Goal: Transaction & Acquisition: Purchase product/service

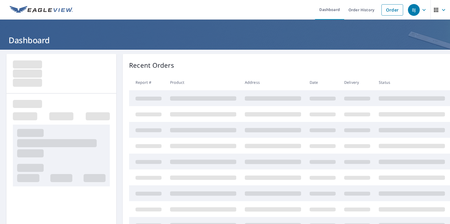
select select "English"
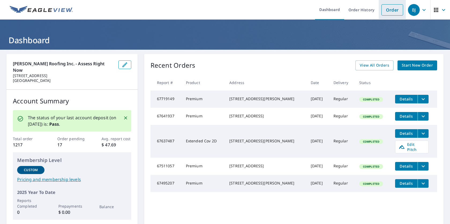
click at [383, 12] on link "Order" at bounding box center [393, 9] width 22 height 11
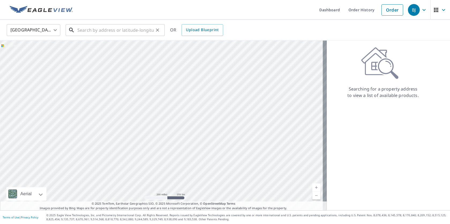
click at [113, 26] on input "text" at bounding box center [115, 30] width 76 height 15
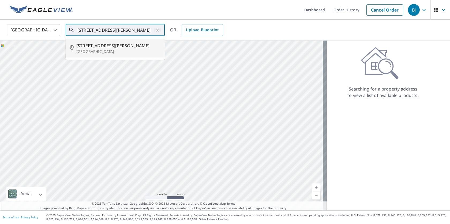
click at [100, 42] on li "[STREET_ADDRESS][PERSON_NAME]" at bounding box center [115, 48] width 99 height 18
type input "[STREET_ADDRESS][PERSON_NAME]"
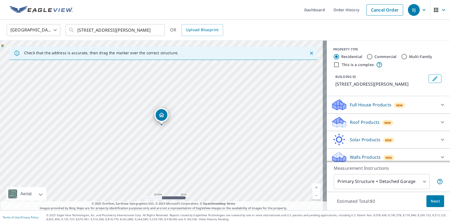
drag, startPoint x: 168, startPoint y: 132, endPoint x: 233, endPoint y: 123, distance: 65.9
drag, startPoint x: 182, startPoint y: 117, endPoint x: 261, endPoint y: 158, distance: 88.7
click at [377, 180] on body "[PERSON_NAME] [PERSON_NAME] Dashboard Order History Cancel Order BJ [GEOGRAPHIC…" at bounding box center [225, 112] width 450 height 224
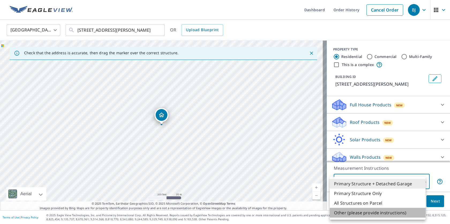
click at [370, 210] on li "Other (please provide instructions)" at bounding box center [378, 212] width 96 height 10
type input "5"
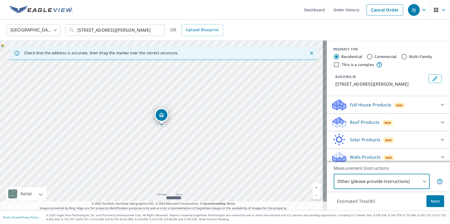
click at [372, 126] on div "Roof Products New" at bounding box center [383, 122] width 105 height 13
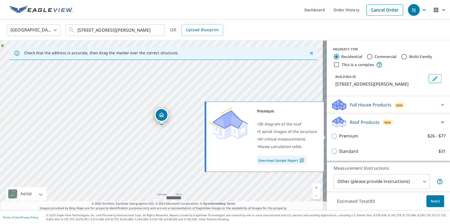
click at [332, 136] on input "Premium $26 - $77" at bounding box center [335, 136] width 8 height 6
checkbox input "true"
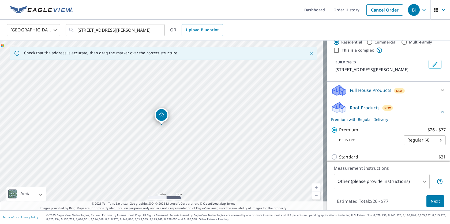
scroll to position [20, 0]
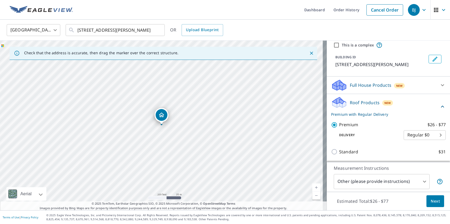
click at [427, 201] on button "Next" at bounding box center [436, 201] width 18 height 12
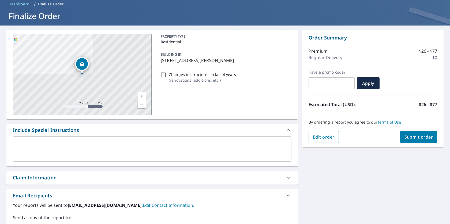
scroll to position [26, 0]
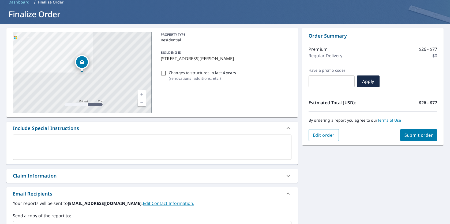
click at [128, 148] on textarea at bounding box center [152, 146] width 271 height 15
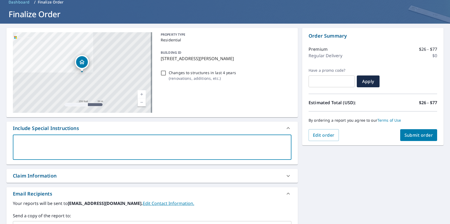
type textarea "I"
type textarea "x"
type textarea "I"
type textarea "x"
type textarea "I n"
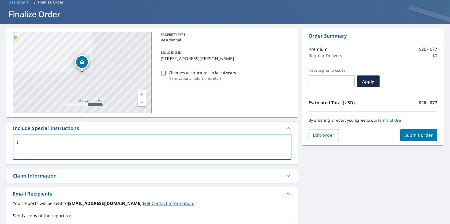
type textarea "x"
type textarea "I ne"
type textarea "x"
type textarea "I nee"
type textarea "x"
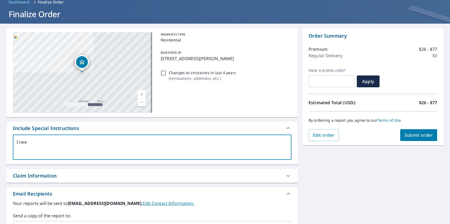
type textarea "I need"
type textarea "x"
type textarea "I need"
type textarea "x"
type textarea "I need t"
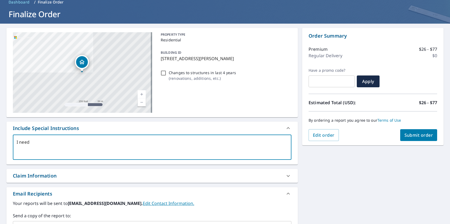
type textarea "x"
type textarea "I need th"
type textarea "x"
type textarea "I need the"
type textarea "x"
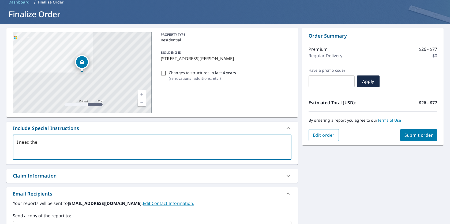
type textarea "I need the"
type textarea "x"
type textarea "I need the b"
type textarea "x"
type textarea "I need the bi"
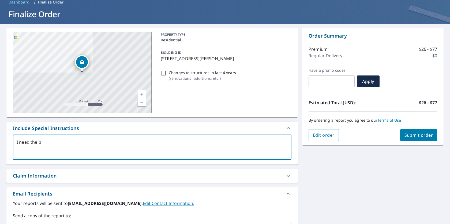
type textarea "x"
type textarea "I need the bif"
type textarea "x"
type textarea "I need the bi"
type textarea "x"
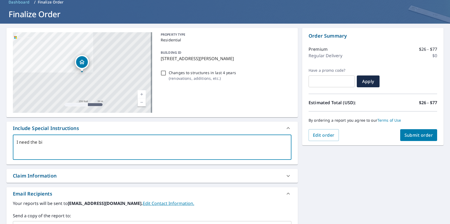
type textarea "I need the big"
type textarea "x"
type textarea "I need the big"
type textarea "x"
type textarea "I need the big h"
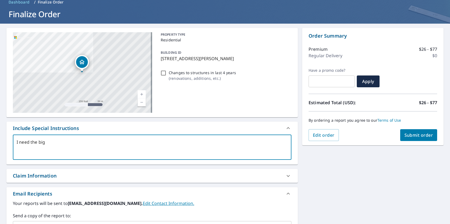
type textarea "x"
type textarea "I need the big ho"
type textarea "x"
type textarea "I need the big hor"
type textarea "x"
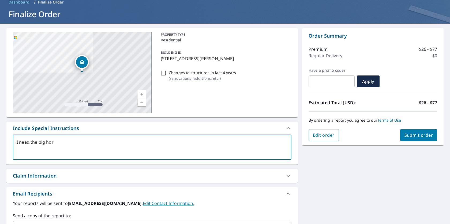
type textarea "I need the big hors"
type textarea "x"
type textarea "I need the big horse"
type textarea "x"
type textarea "I need the big horse"
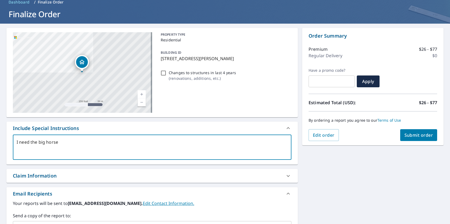
type textarea "x"
type textarea "I need the big horse b"
type textarea "x"
type textarea "I need the big horse bo"
type textarea "x"
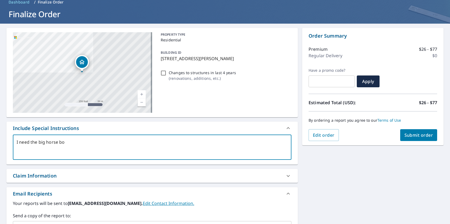
type textarea "I need the big horse boa"
type textarea "x"
type textarea "I need the big horse bo"
type textarea "x"
type textarea "I need the big horse b"
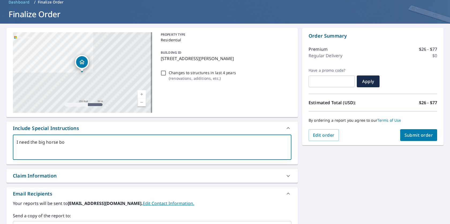
type textarea "x"
type textarea "I need the big horse ba"
type textarea "x"
type textarea "I need the big horse bar"
type textarea "x"
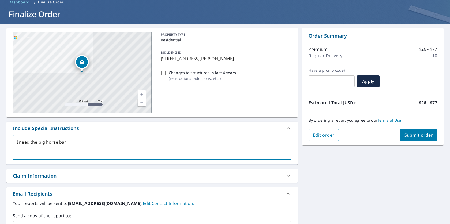
type textarea "I need the big horse barn"
type textarea "x"
type textarea "I need the big horse barn"
type textarea "x"
type textarea "I need the big horse barn m"
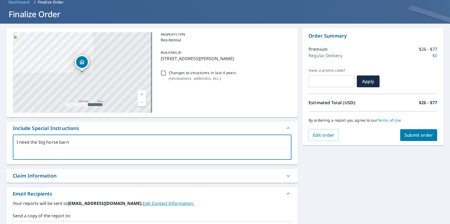
type textarea "x"
type textarea "I need the big horse barn me"
type textarea "x"
type textarea "I need the big horse barn mea"
type textarea "x"
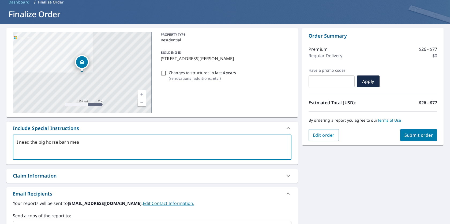
type textarea "I need the big horse barn meas"
type textarea "x"
type textarea "I need the big horse barn measu"
type textarea "x"
type textarea "I need the big horse barn measur"
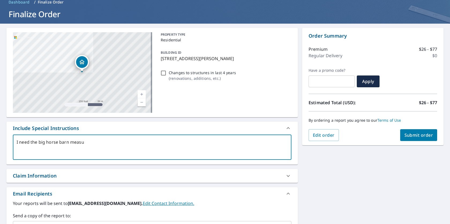
type textarea "x"
type textarea "I need the big horse barn measure"
type textarea "x"
type textarea "I need the big horse barn measurem"
type textarea "x"
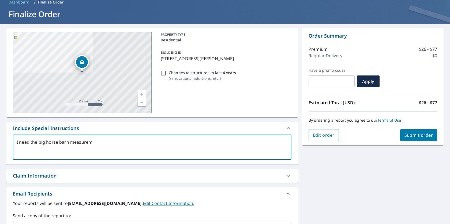
type textarea "I need the big horse barn measureme"
type textarea "x"
type textarea "I need the big horse barn measuremen"
type textarea "x"
type textarea "I need the big horse barn measurement"
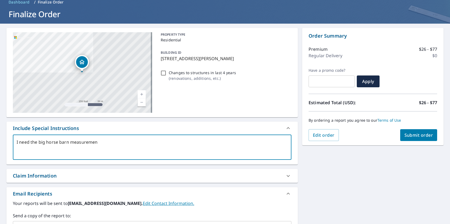
type textarea "x"
type textarea "I need the big horse barn measurement"
type textarea "x"
type textarea "I need the big horse barn measurement"
type textarea "x"
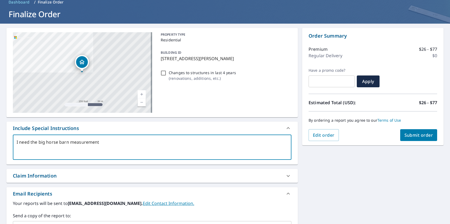
type textarea "I need the big horse barn measurements"
type textarea "x"
type textarea "I need the big horse barn measurements"
type textarea "x"
type textarea "I need the big horse barn measurements b"
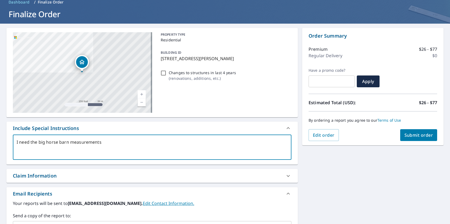
type textarea "x"
type textarea "I need the big horse barn measurements be"
type textarea "x"
type textarea "I need the big horse barn measurements bef"
type textarea "x"
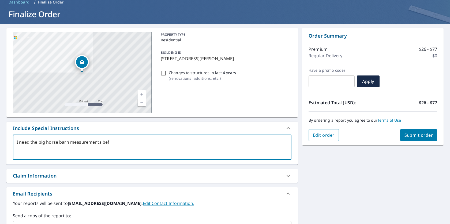
type textarea "I need the big horse barn measurements be"
type textarea "x"
type textarea "I need the big horse barn measurements beh"
type textarea "x"
type textarea "I need the big horse barn measurements behi"
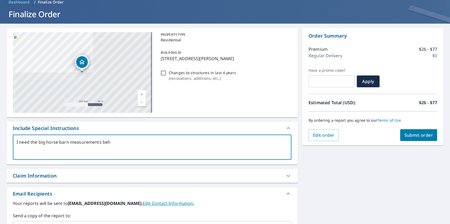
type textarea "x"
type textarea "I need the big horse barn measurements behin"
type textarea "x"
type textarea "I need the big horse barn measurements behin"
type textarea "x"
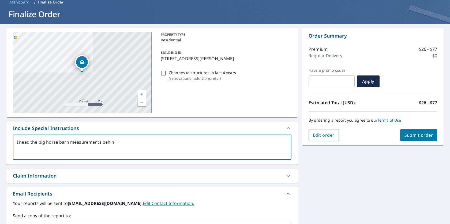
type textarea "I need the big horse barn measurements behin t"
type textarea "x"
type textarea "I need the big horse barn measurements behin"
type textarea "x"
type textarea "I need the big horse barn measurements behin"
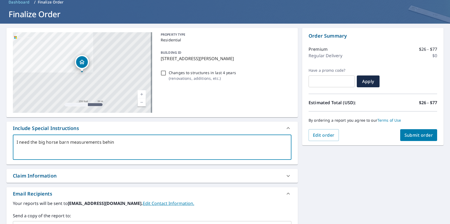
type textarea "x"
type textarea "I need the big horse barn measurements behind"
type textarea "x"
type textarea "I need the big horse barn measurements behind"
type textarea "x"
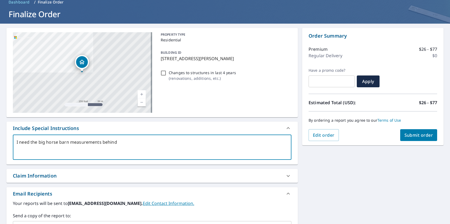
type textarea "I need the big horse barn measurements behind t"
type textarea "x"
type textarea "I need the big horse barn measurements behind th"
type textarea "x"
type textarea "I need the big horse barn measurements behind the"
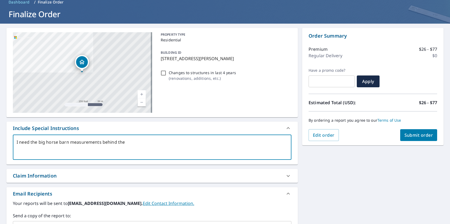
type textarea "x"
type textarea "I need the big horse barn measurements behind the"
type textarea "x"
type textarea "I need the big horse barn measurements behind the m"
type textarea "x"
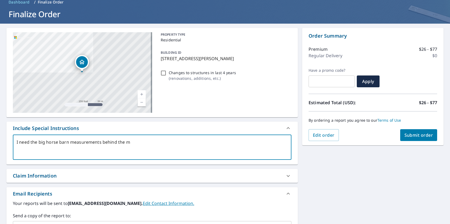
type textarea "I need the big horse barn measurements behind the me"
type textarea "x"
type textarea "I need the big horse barn measurements behind the mea"
type textarea "x"
type textarea "I need the big horse barn measurements behind the meai"
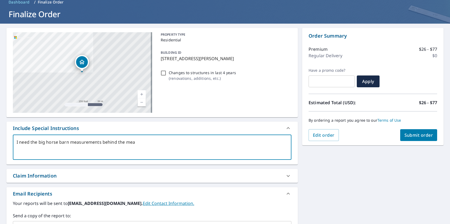
type textarea "x"
type textarea "I need the big horse barn measurements behind the meain"
type textarea "x"
type textarea "I need the big horse barn measurements behind the meain"
type textarea "x"
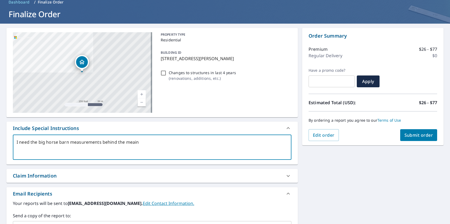
type textarea "I need the big horse barn measurements behind the meain"
type textarea "x"
type textarea "I need the big horse barn measurements behind the meai"
type textarea "x"
type textarea "I need the big horse barn measurements behind the mea"
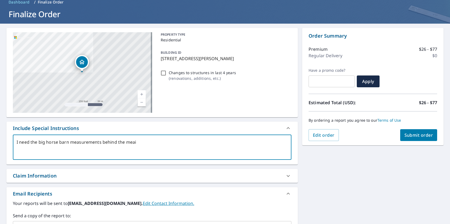
type textarea "x"
type textarea "I need the big horse barn measurements behind the me"
type textarea "x"
type textarea "I need the big horse barn measurements behind the m"
type textarea "x"
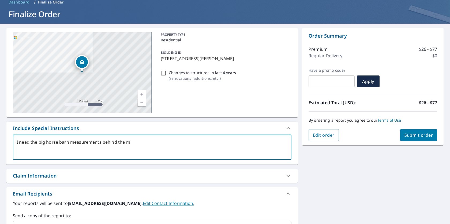
type textarea "I need the big horse barn measurements behind the ma"
type textarea "x"
type textarea "I need the big horse barn measurements behind the mai"
type textarea "x"
type textarea "I need the big horse barn measurements behind the main"
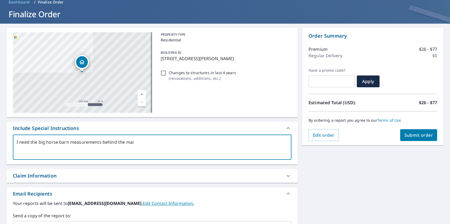
type textarea "x"
type textarea "I need the big horse barn measurements behind the main"
type textarea "x"
type textarea "I need the big horse barn measurements behind the main d"
type textarea "x"
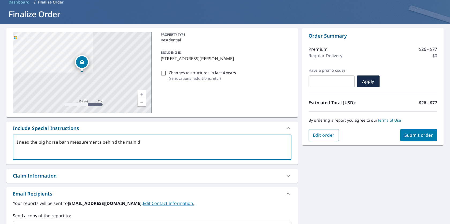
type textarea "I need the big horse barn measurements behind the main dw"
type textarea "x"
type textarea "I need the big horse barn measurements behind the main dwe"
type textarea "x"
type textarea "I need the big horse barn measurements behind the main dwel"
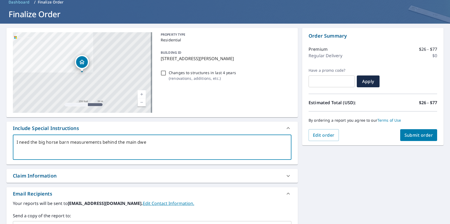
type textarea "x"
type textarea "I need the big horse barn measurements behind the main dwell"
type textarea "x"
type textarea "I need the big horse barn measurements behind the main dwelli"
type textarea "x"
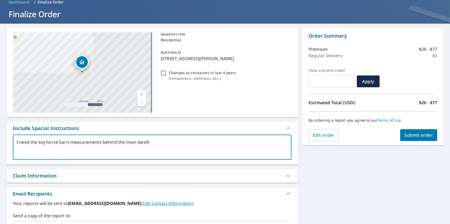
type textarea "I need the big horse barn measurements behind the main dwellin"
type textarea "x"
type textarea "I need the big horse barn measurements behind the main dwelling"
type textarea "x"
type textarea "I need the big horse barn measurements behind the main dwelling"
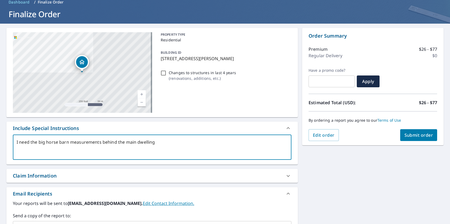
type textarea "x"
type textarea "I need the big horse barn measurements behind the main dwelling o"
type textarea "x"
type textarea "I need the big horse barn measurements behind the main dwelling on"
type textarea "x"
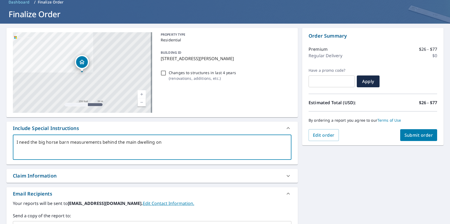
type textarea "I need the big horse barn measurements behind the main dwelling on"
type textarea "x"
type textarea "I need the big horse barn measurements behind the main dwelling on t"
type textarea "x"
type textarea "I need the big horse barn measurements behind the main dwelling on th"
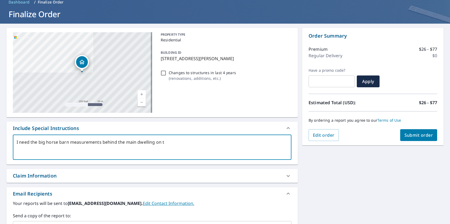
type textarea "x"
type textarea "I need the big horse barn measurements behind the main dwelling on the"
type textarea "x"
type textarea "I need the big horse barn measurements behind the main dwelling on the"
type textarea "x"
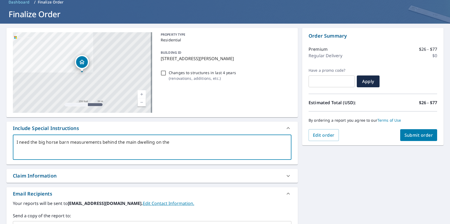
type textarea "I need the big horse barn measurements behind the main dwelling on the s"
type textarea "x"
type textarea "I need the big horse barn measurements behind the main dwelling on the sa"
type textarea "x"
type textarea "I need the big horse barn measurements behind the main dwelling on the [PERSON_…"
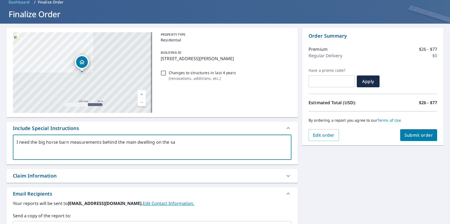
type textarea "x"
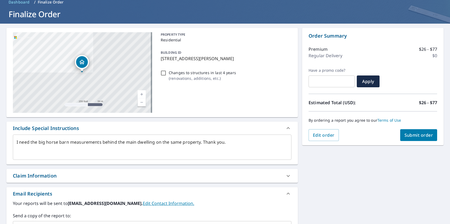
click at [339, 166] on div "[STREET_ADDRESS][PERSON_NAME] Aerial Road A standard road map Aerial A detailed…" at bounding box center [225, 161] width 450 height 274
click at [422, 140] on button "Submit order" at bounding box center [418, 135] width 37 height 12
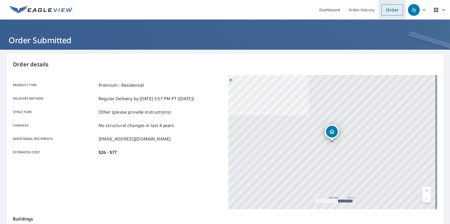
click at [389, 9] on link "Order" at bounding box center [393, 9] width 22 height 11
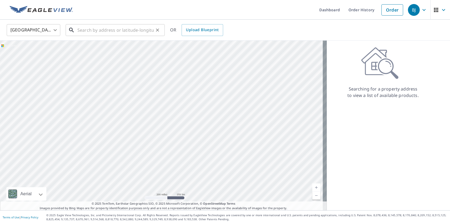
click at [115, 28] on input "text" at bounding box center [115, 30] width 76 height 15
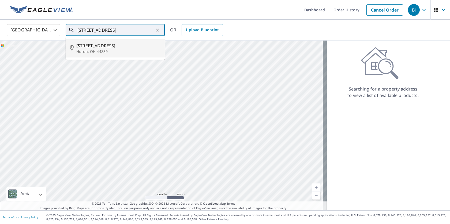
click at [102, 49] on p "Huron, OH 44839" at bounding box center [118, 51] width 84 height 5
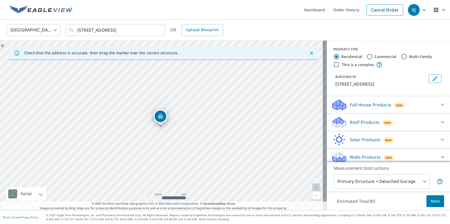
click at [358, 120] on p "Roof Products" at bounding box center [365, 122] width 30 height 6
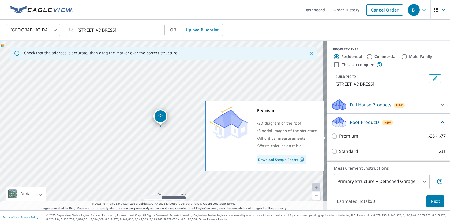
click at [347, 135] on p "Premium" at bounding box center [348, 135] width 19 height 7
click at [339, 135] on input "Premium $26 - $77" at bounding box center [335, 136] width 8 height 6
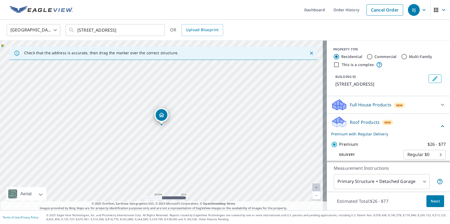
click at [427, 200] on button "Next" at bounding box center [436, 201] width 18 height 12
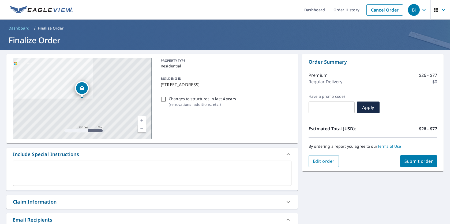
click at [411, 161] on span "Submit order" at bounding box center [419, 161] width 29 height 6
